Goal: Navigation & Orientation: Go to known website

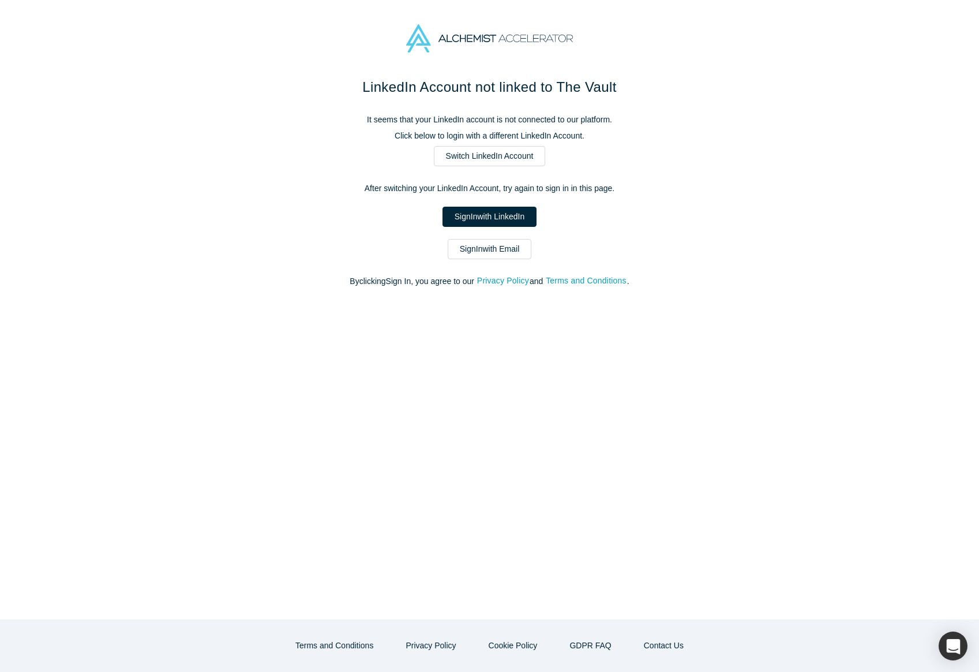
click at [760, 338] on div "LinkedIn Account not linked to The Vault It seems that your LinkedIn account is…" at bounding box center [489, 348] width 979 height 543
